Goal: Information Seeking & Learning: Find specific fact

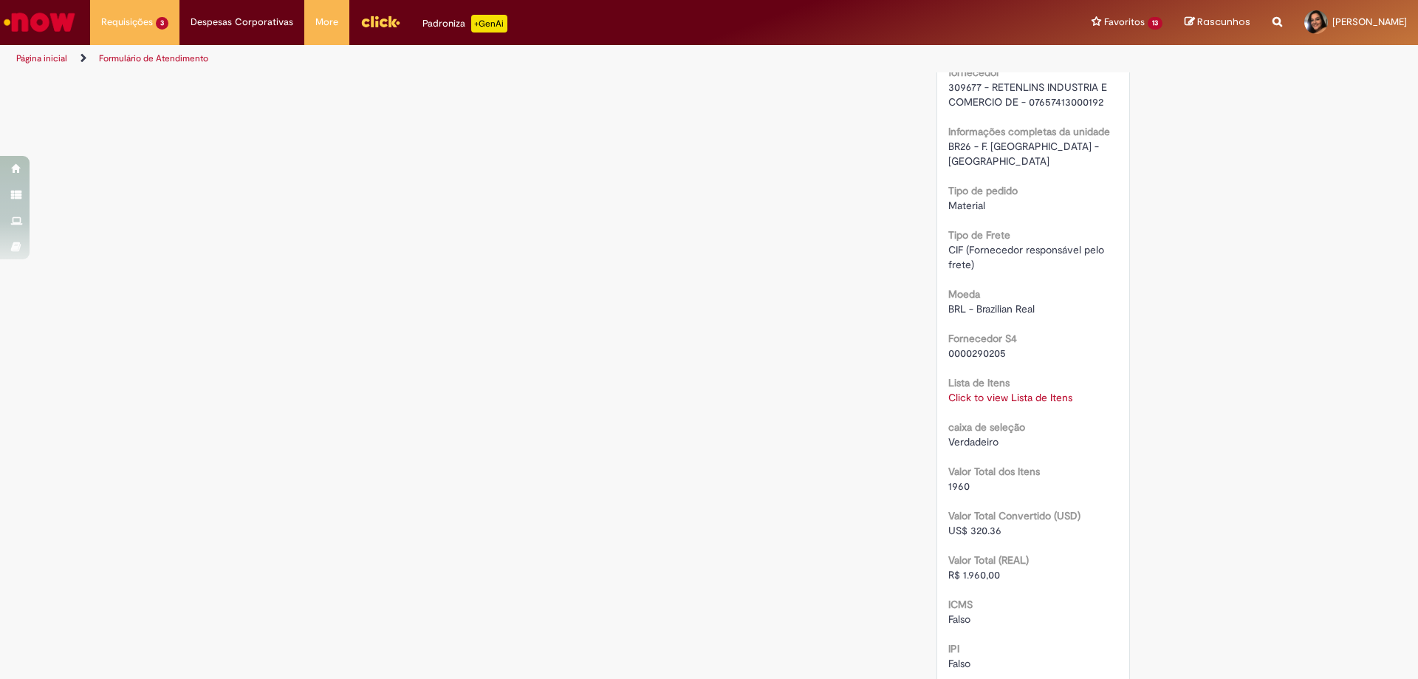
scroll to position [1330, 0]
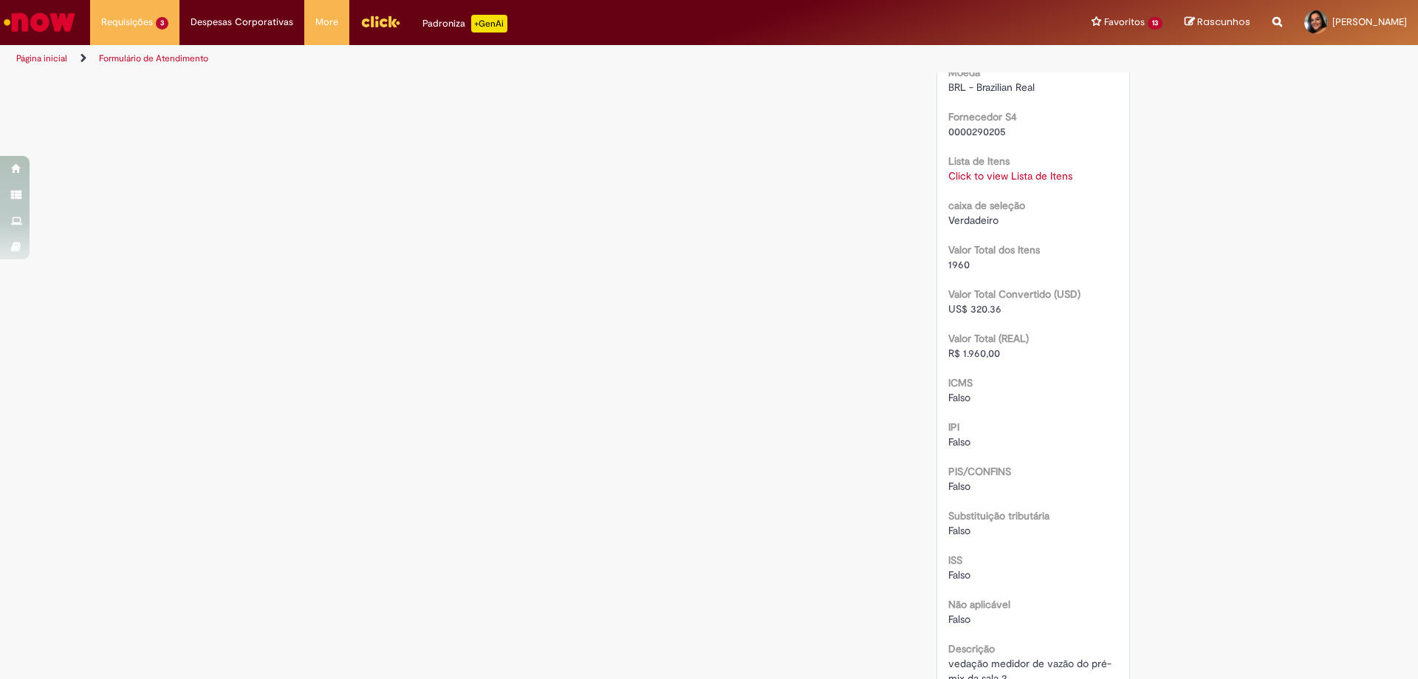
click at [962, 169] on link "Click to view Lista de Itens" at bounding box center [1010, 175] width 124 height 13
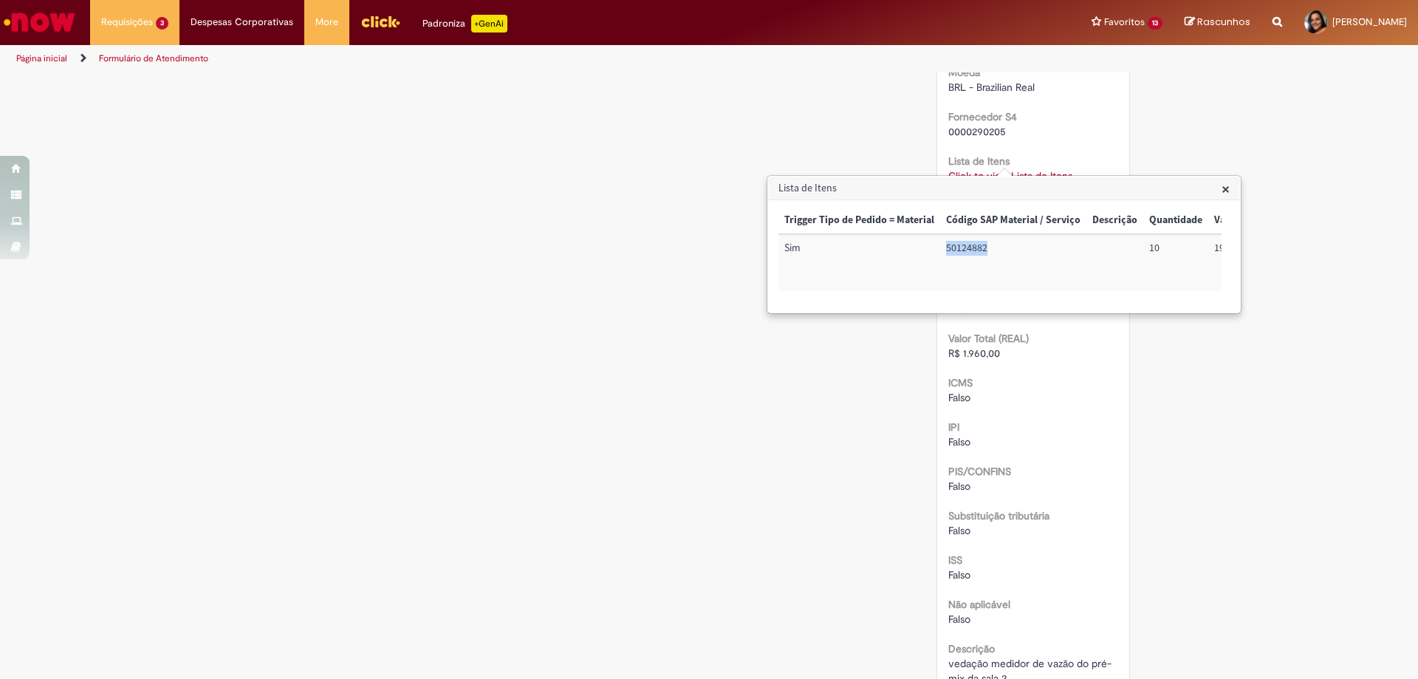
drag, startPoint x: 995, startPoint y: 247, endPoint x: 945, endPoint y: 245, distance: 50.3
click at [945, 245] on td "50124882" at bounding box center [1013, 262] width 146 height 57
copy td "50124882"
click at [1223, 191] on span "×" at bounding box center [1226, 189] width 8 height 20
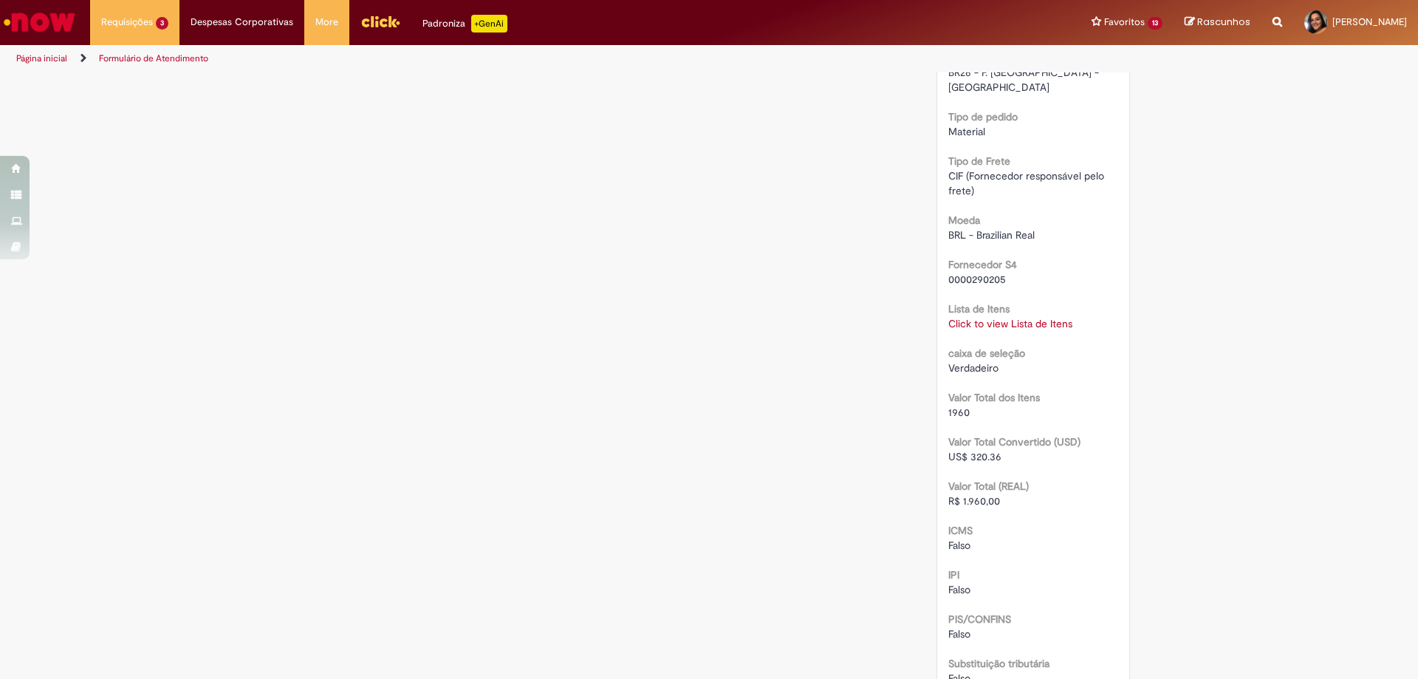
scroll to position [813, 0]
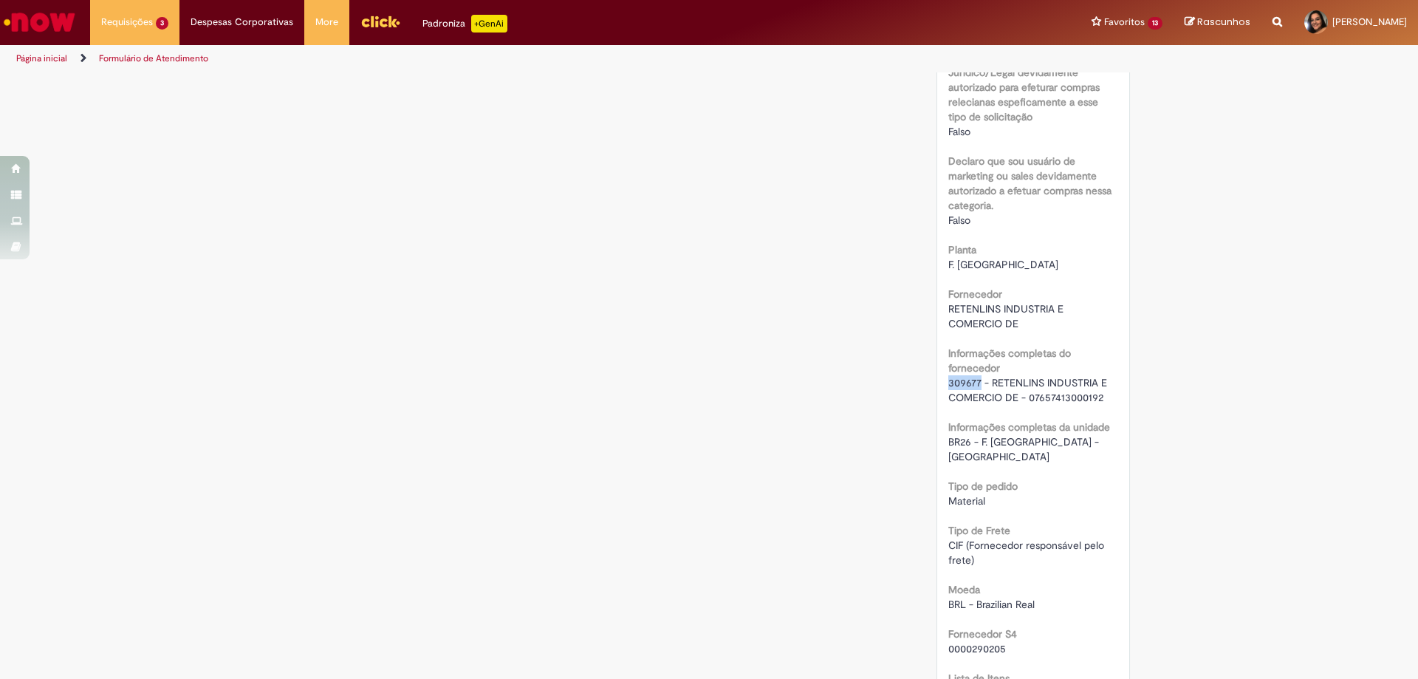
drag, startPoint x: 974, startPoint y: 380, endPoint x: 943, endPoint y: 386, distance: 31.5
click at [948, 386] on span "309677 - RETENLINS INDUSTRIA E COMERCIO DE - 07657413000192" at bounding box center [1029, 390] width 162 height 28
copy span "309677"
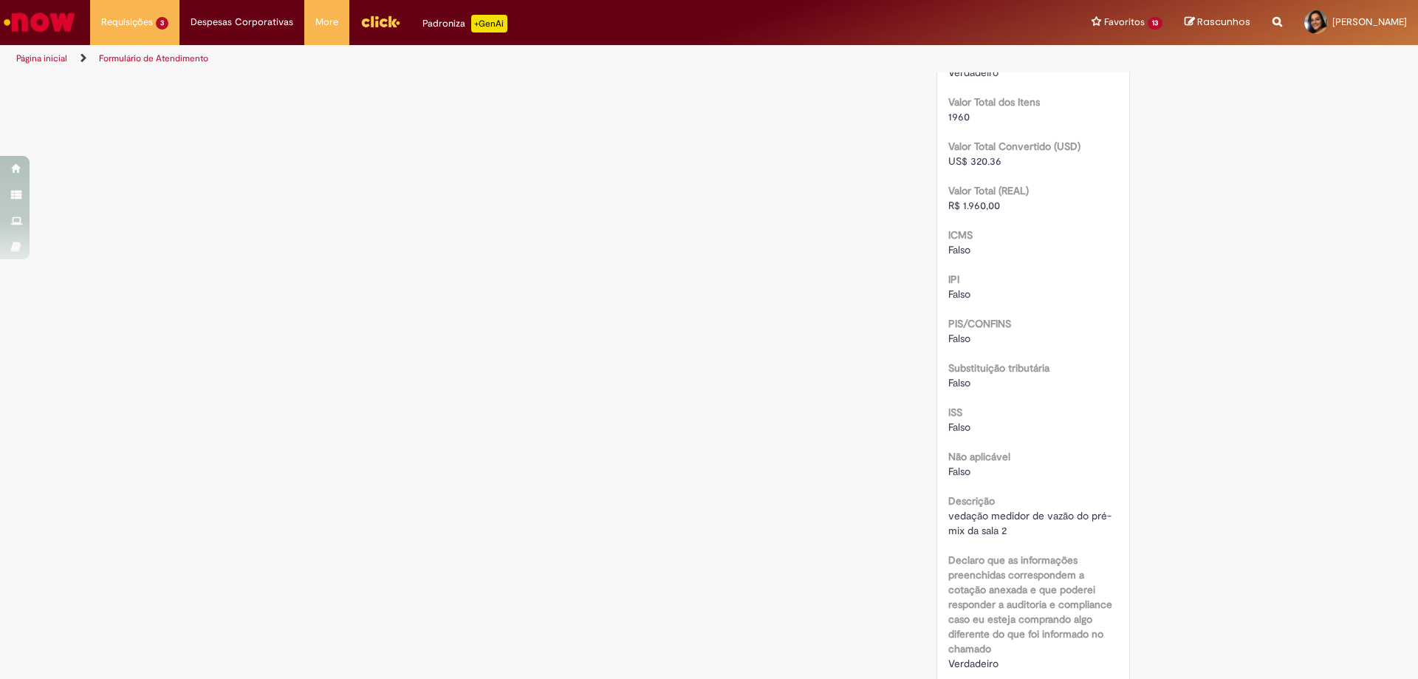
scroll to position [1330, 0]
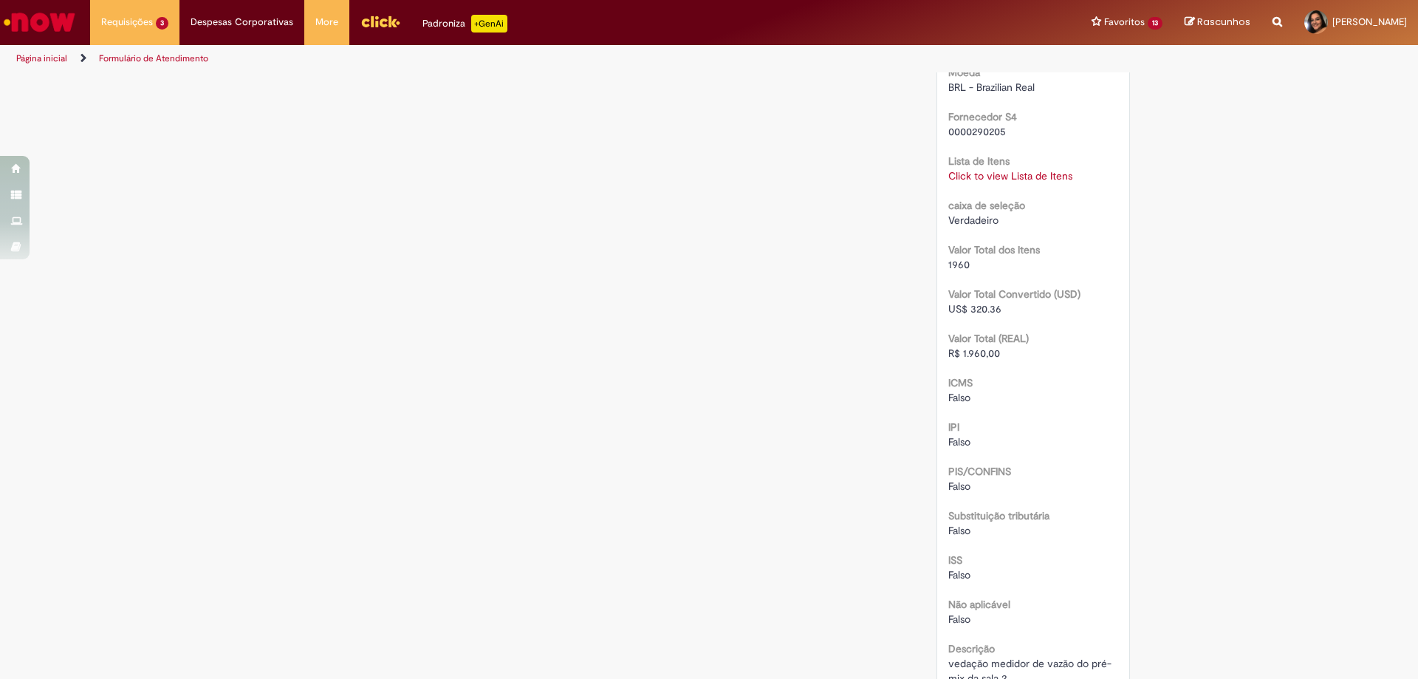
click at [991, 169] on link "Click to view Lista de Itens" at bounding box center [1010, 175] width 124 height 13
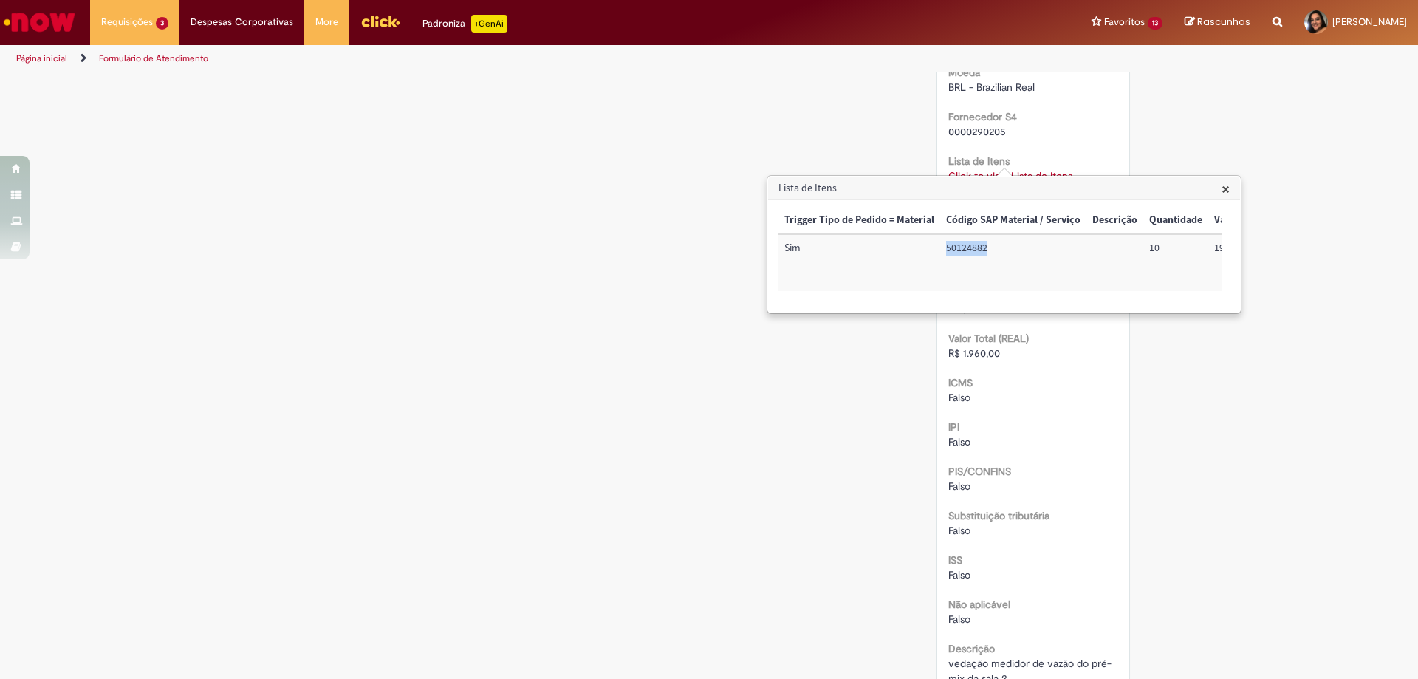
drag, startPoint x: 1002, startPoint y: 238, endPoint x: 944, endPoint y: 247, distance: 59.0
click at [944, 247] on td "50124882" at bounding box center [1013, 262] width 146 height 57
copy td "50124882"
drag, startPoint x: 958, startPoint y: 250, endPoint x: 886, endPoint y: 248, distance: 71.7
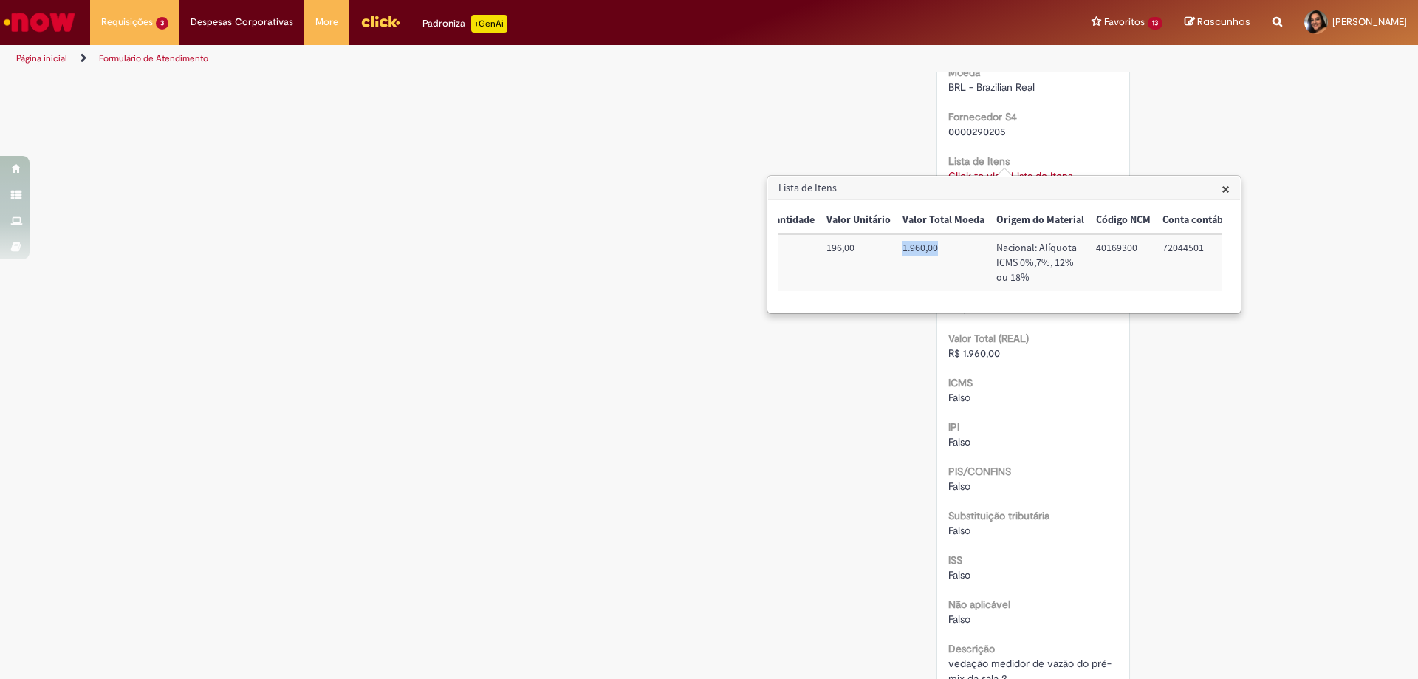
click at [886, 248] on tr "Sim 50124882 10 196,00 1.960,00 Nacional: Alíquota ICMS 0%,7%, 12% ou 18% 40169…" at bounding box center [916, 262] width 1051 height 57
copy tr "1.960,00"
drag, startPoint x: 1019, startPoint y: 250, endPoint x: 976, endPoint y: 250, distance: 43.6
click at [977, 250] on td "40169300" at bounding box center [1010, 262] width 66 height 57
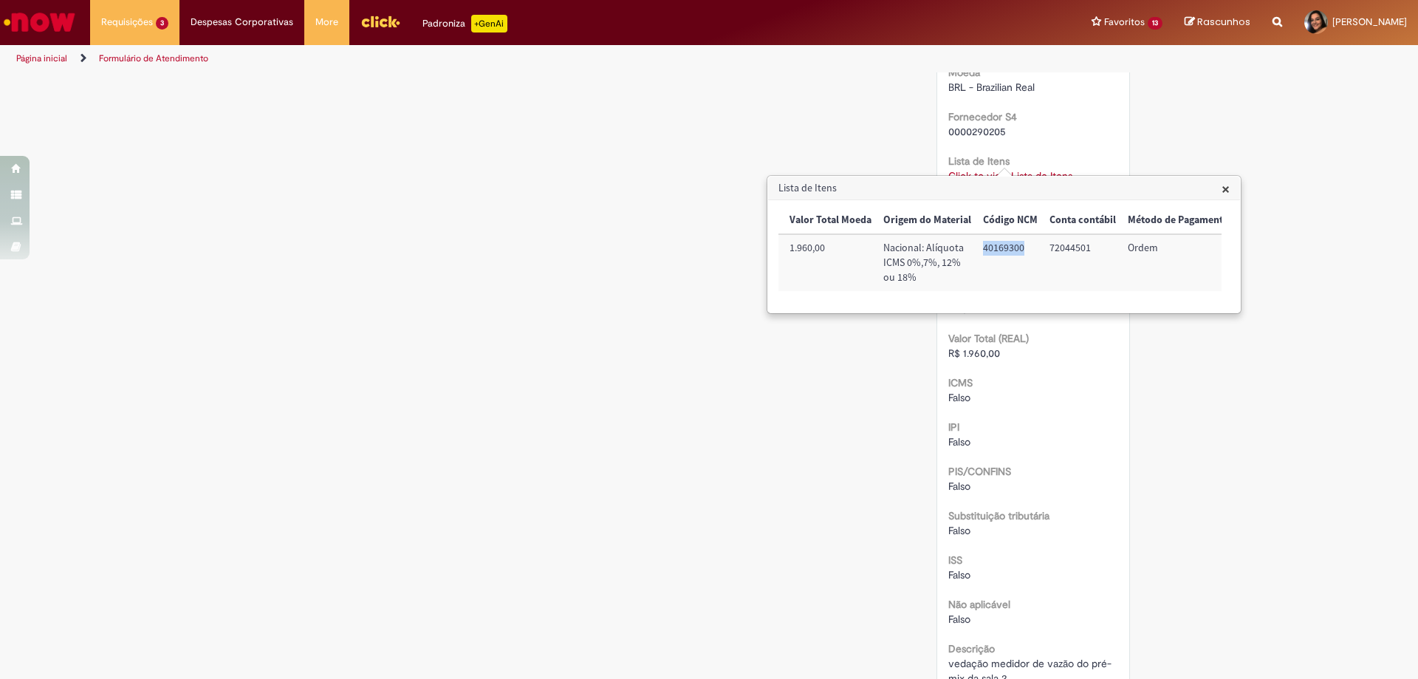
copy td "40169300"
drag, startPoint x: 1085, startPoint y: 250, endPoint x: 1044, endPoint y: 252, distance: 40.7
click at [1044, 252] on td "72044501" at bounding box center [1083, 262] width 78 height 57
copy td "72044501"
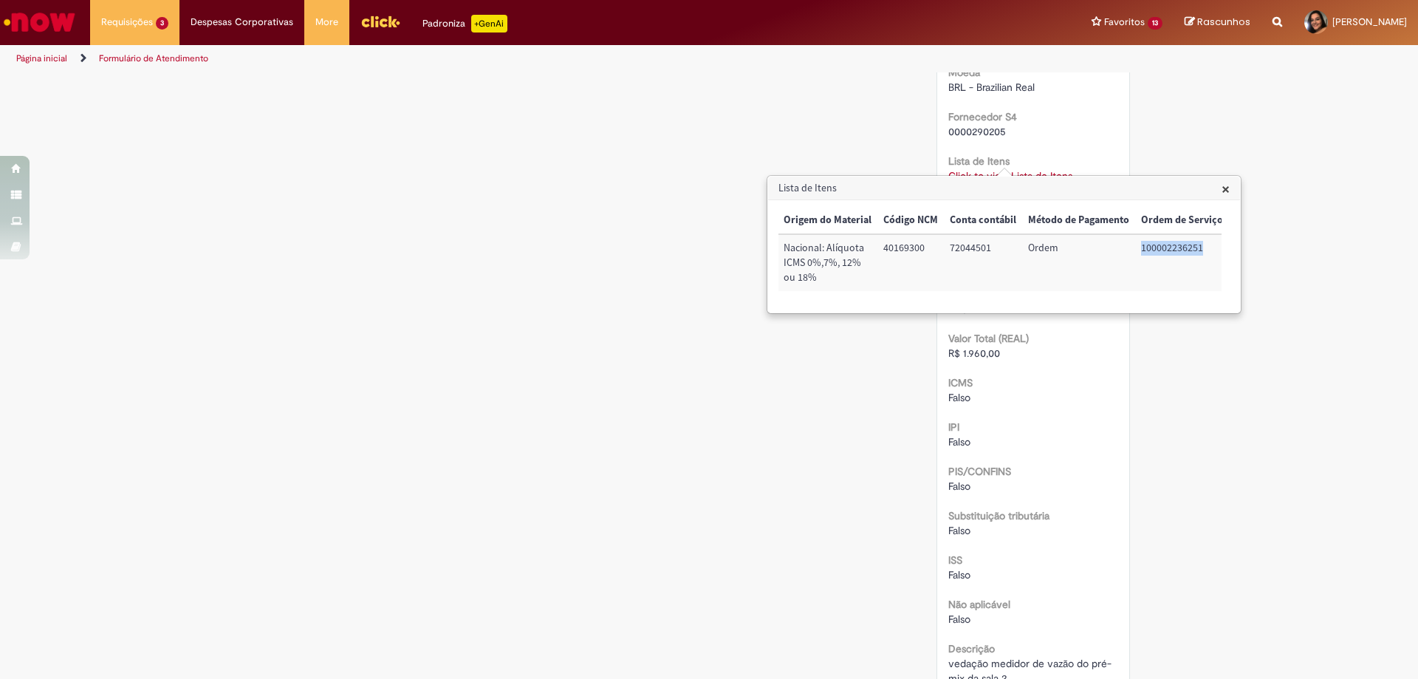
drag, startPoint x: 1133, startPoint y: 250, endPoint x: 1207, endPoint y: 256, distance: 74.2
click at [1207, 256] on td "100002236251" at bounding box center [1182, 262] width 94 height 57
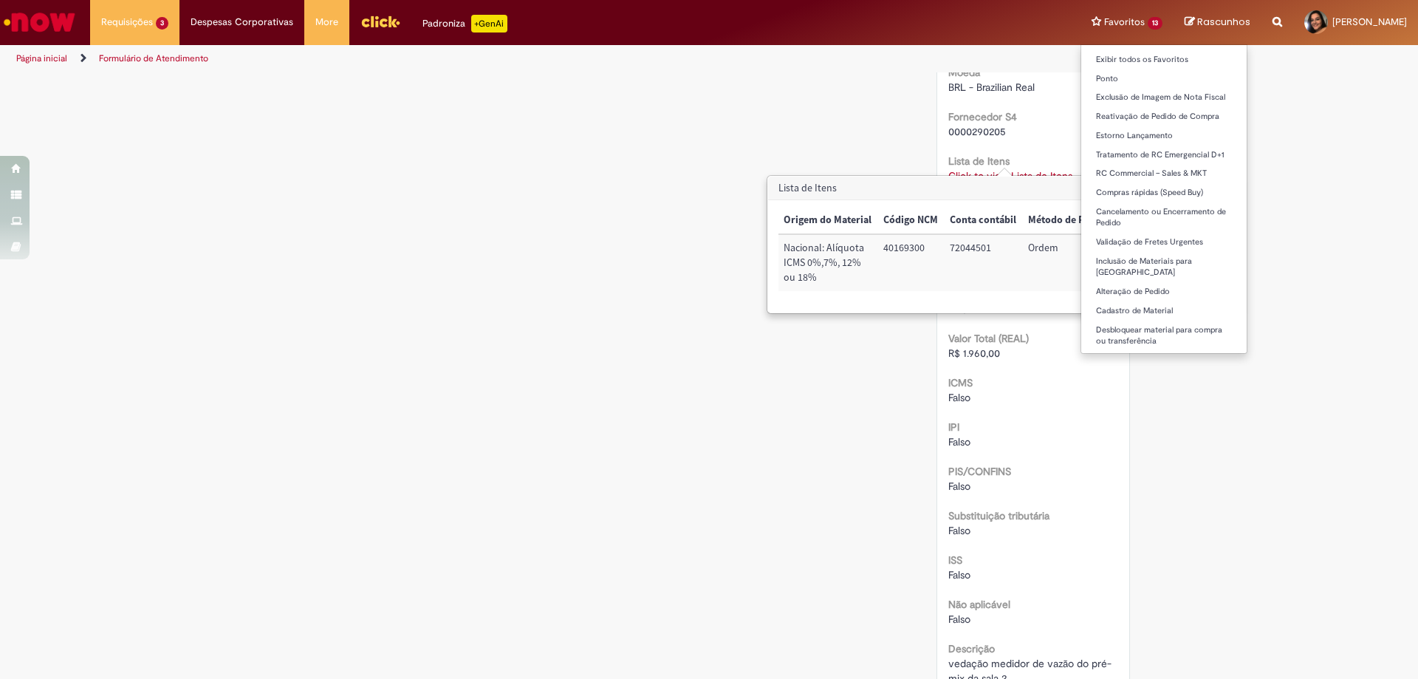
copy td "100002236251"
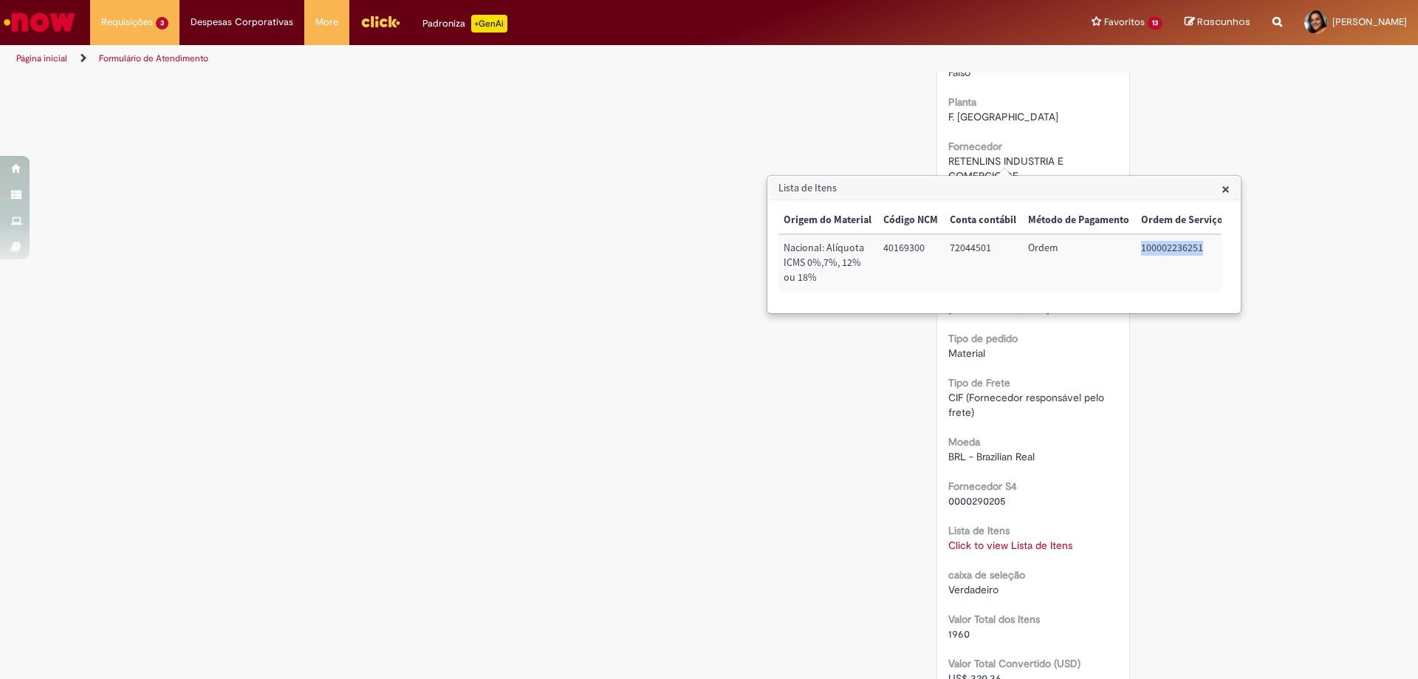
scroll to position [591, 0]
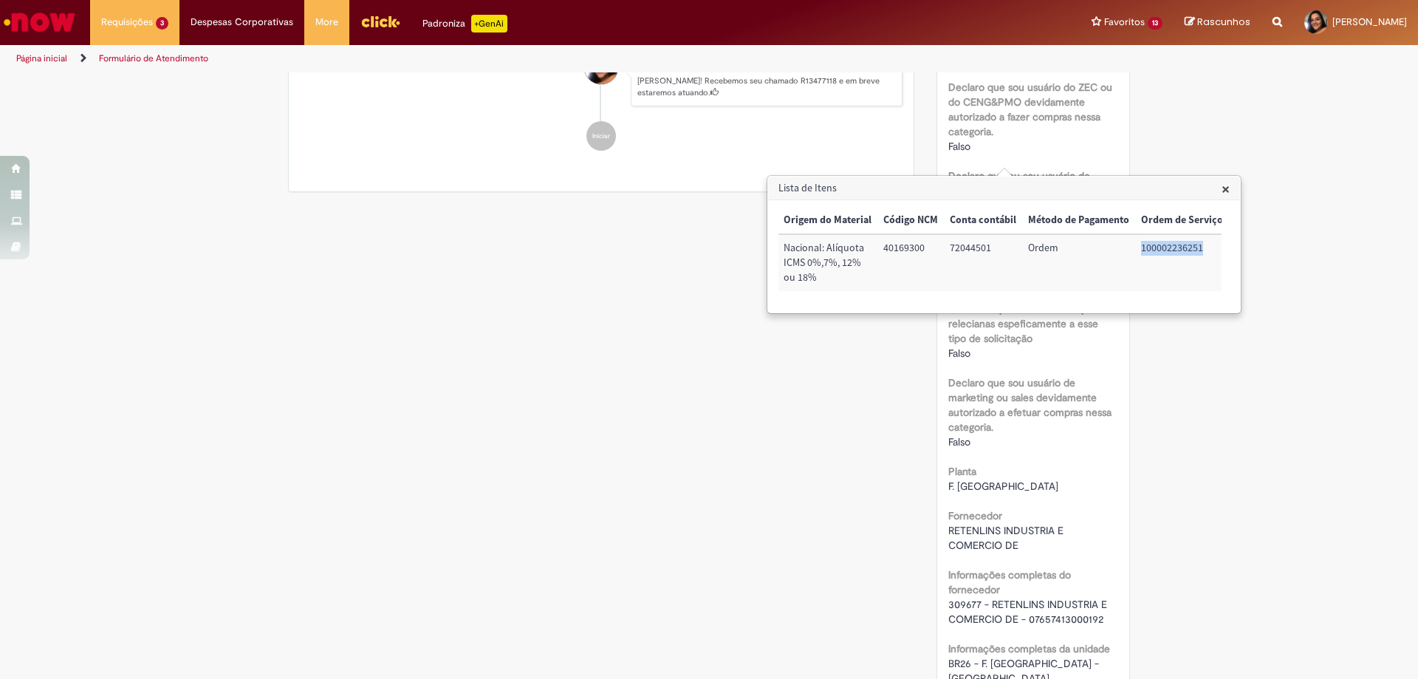
click at [1224, 193] on span "×" at bounding box center [1226, 189] width 8 height 20
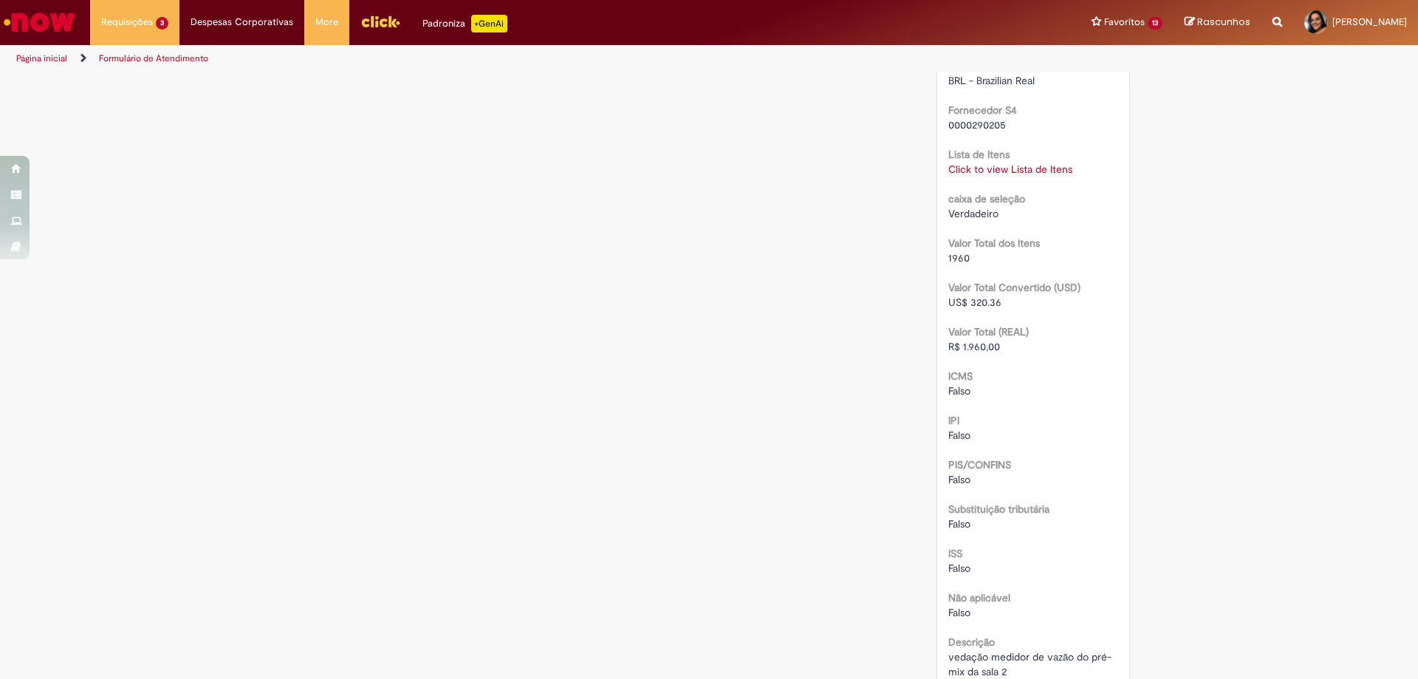
scroll to position [1630, 0]
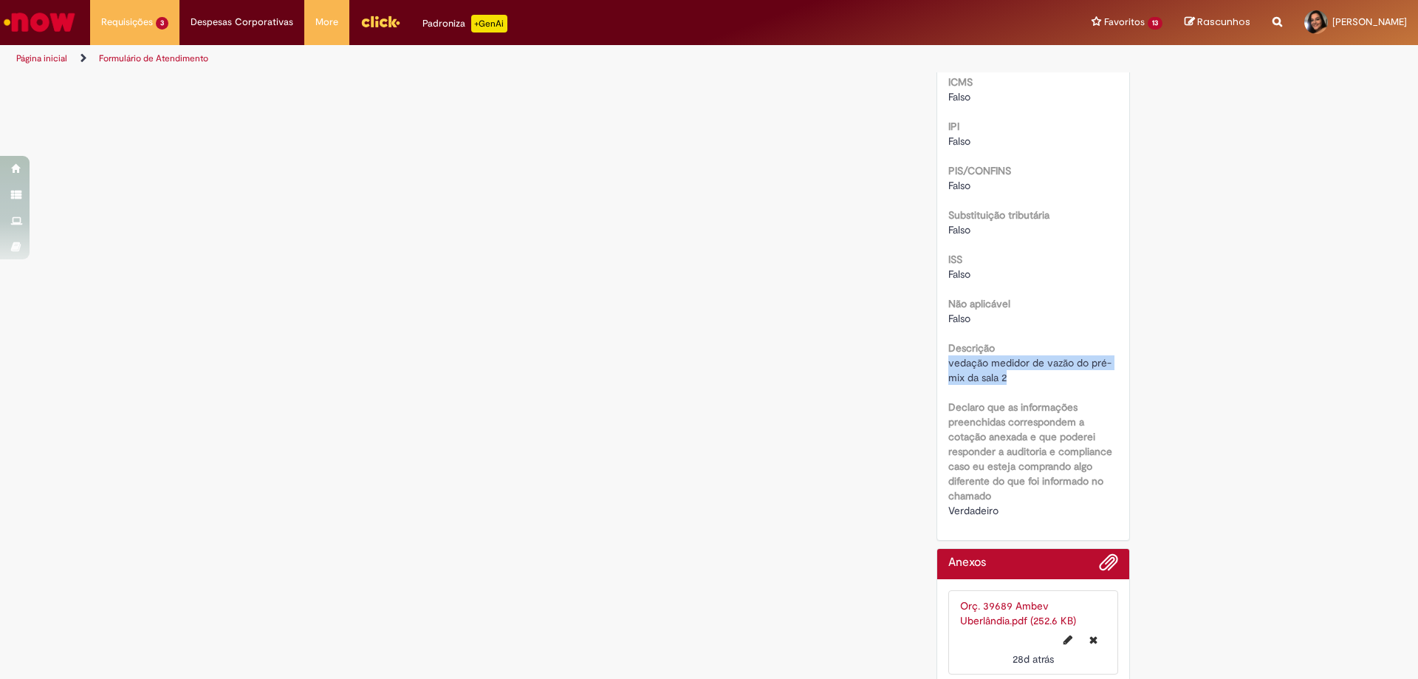
drag, startPoint x: 943, startPoint y: 349, endPoint x: 1004, endPoint y: 358, distance: 61.9
click at [1004, 358] on div "vedação medidor de vazão do pré-mix da sala 2" at bounding box center [1033, 370] width 171 height 30
copy span "vedação medidor de vazão do pré-mix da sala 2"
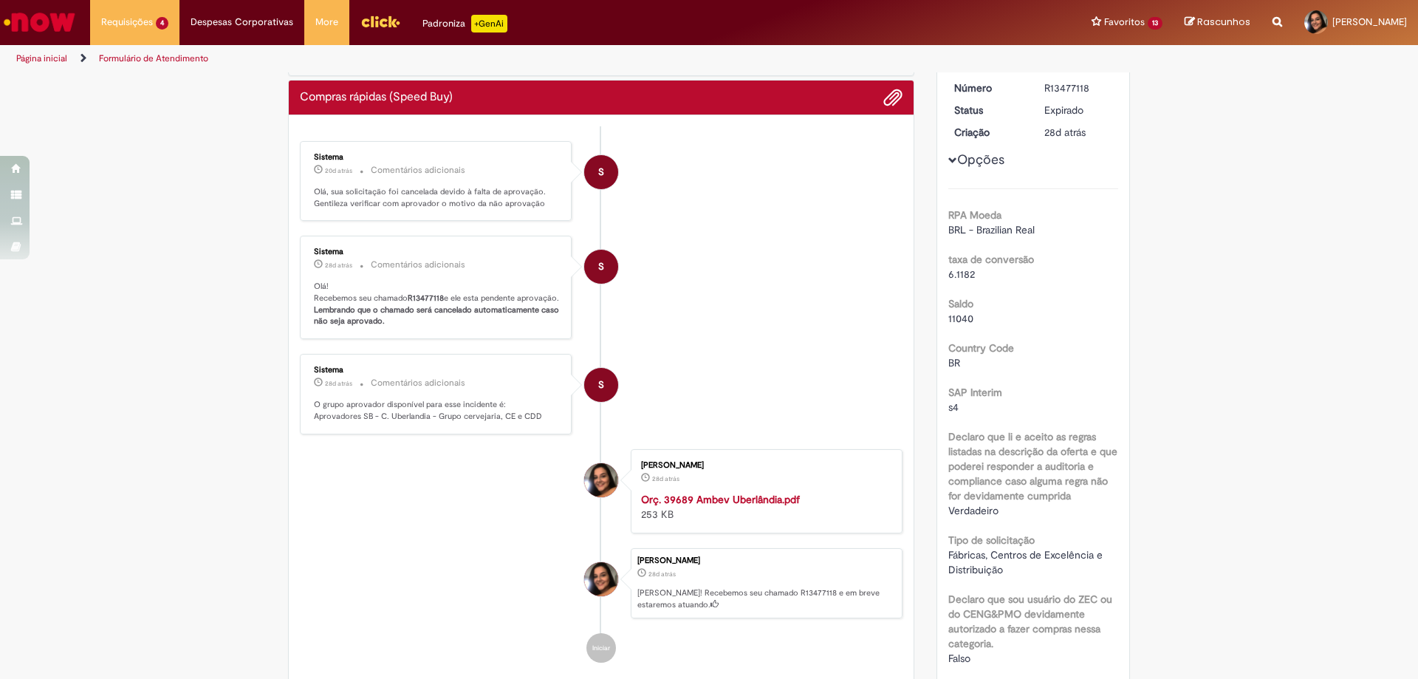
scroll to position [5, 0]
